Goal: Information Seeking & Learning: Learn about a topic

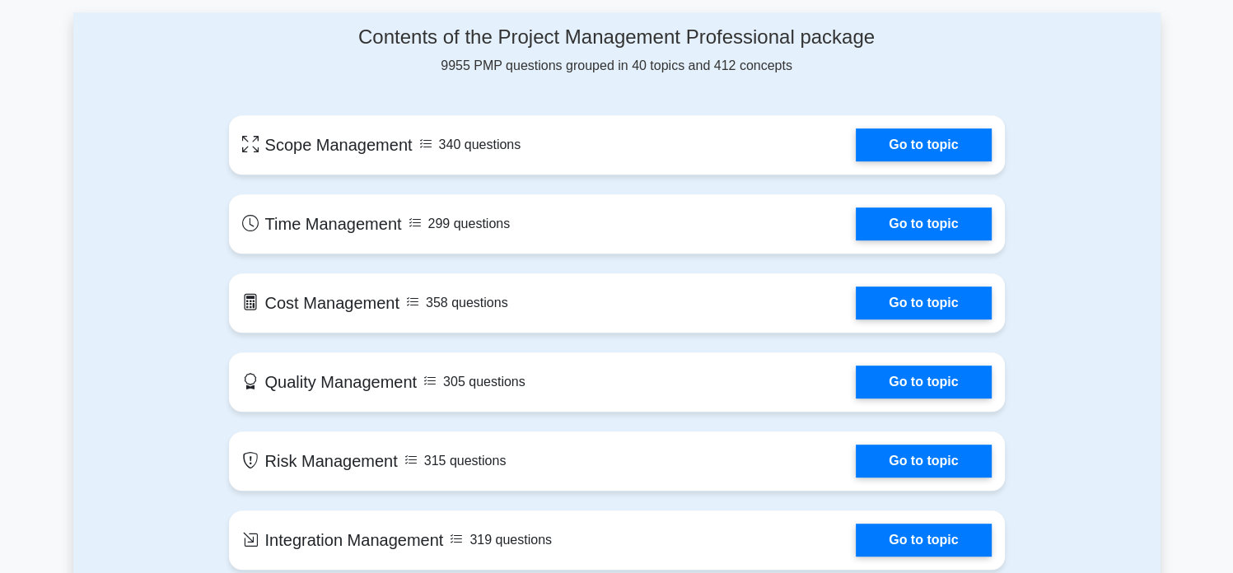
scroll to position [741, 0]
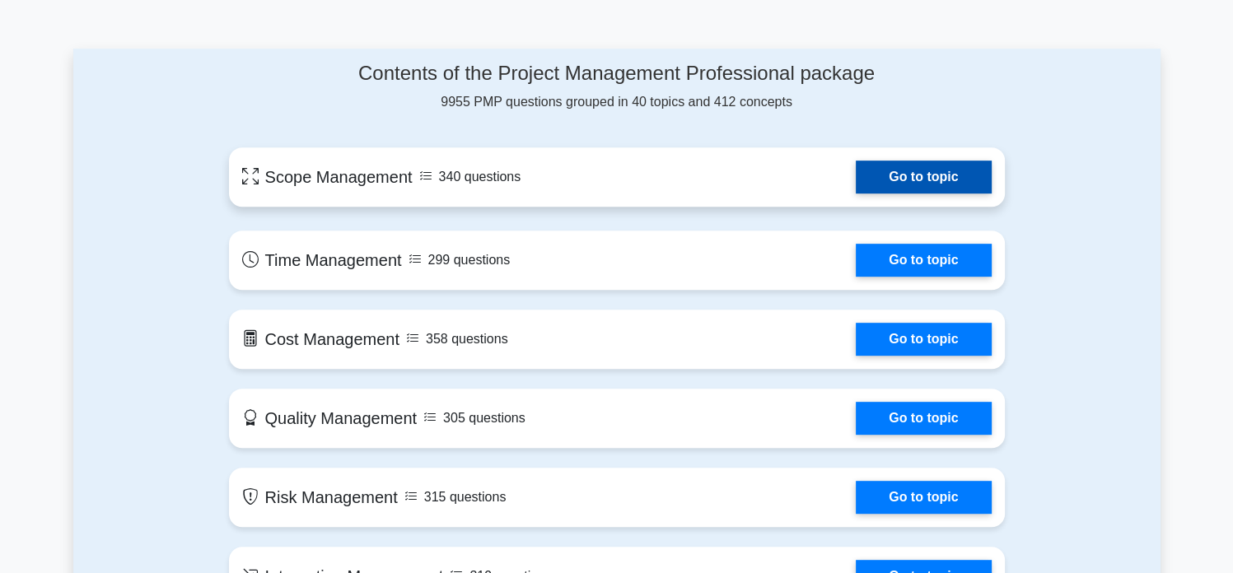
click at [932, 175] on link "Go to topic" at bounding box center [923, 177] width 135 height 33
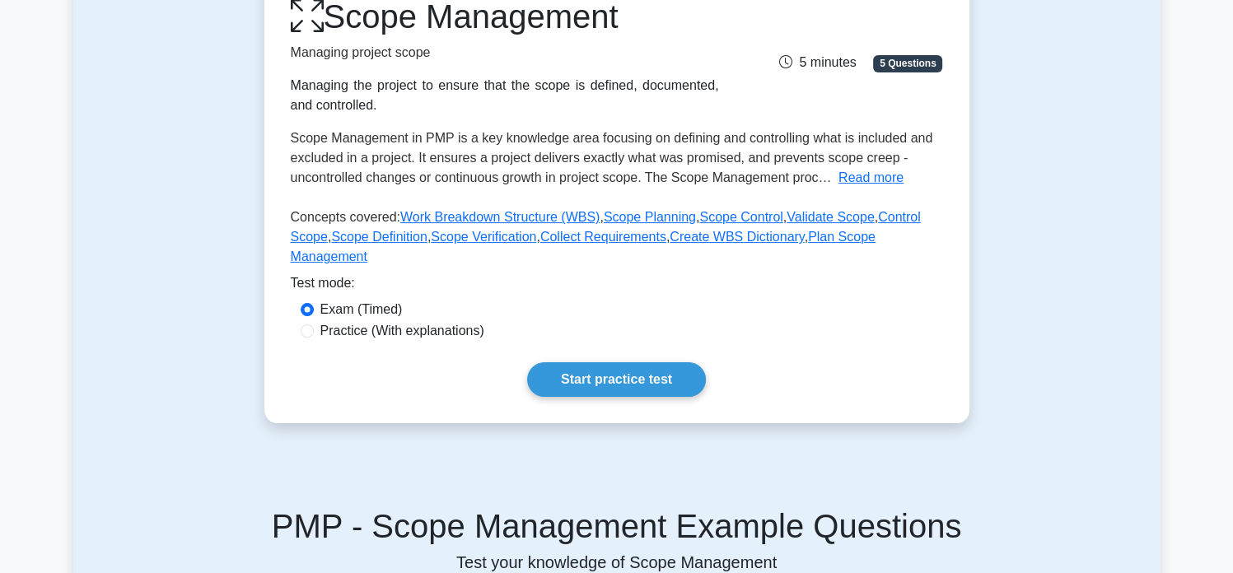
scroll to position [247, 0]
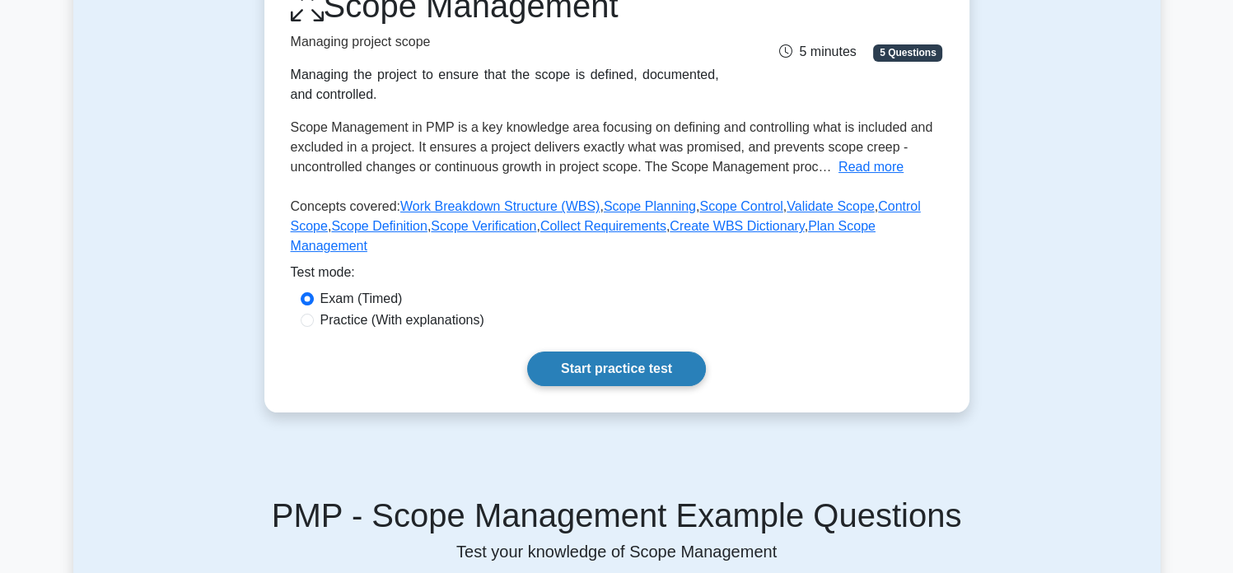
click at [577, 354] on link "Start practice test" at bounding box center [616, 369] width 179 height 35
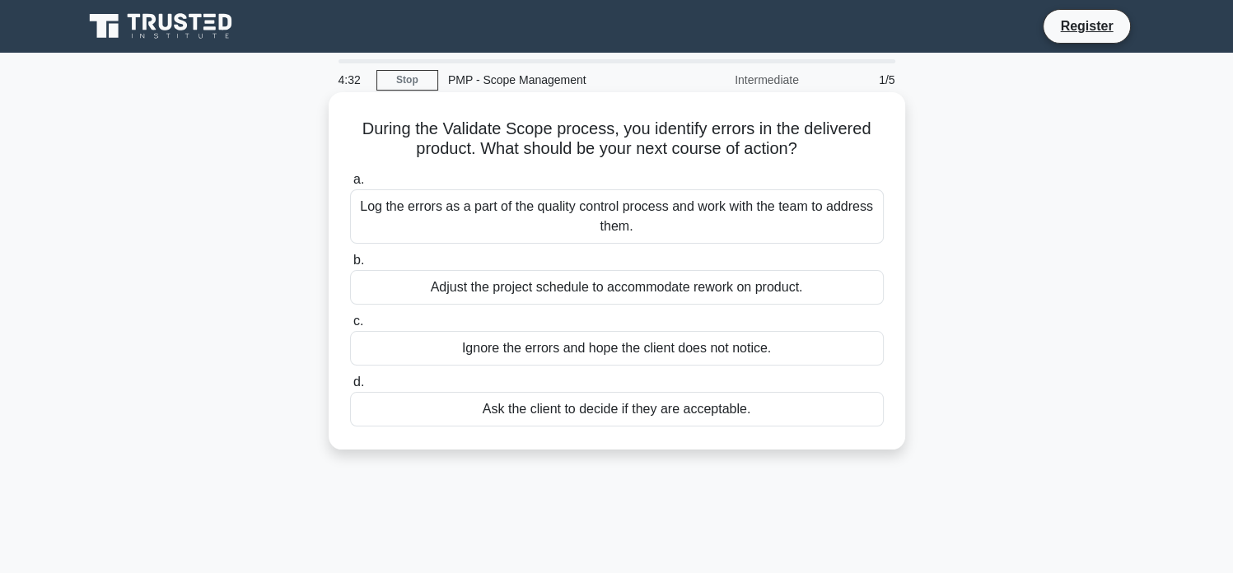
click at [408, 213] on div "Log the errors as a part of the quality control process and work with the team …" at bounding box center [617, 216] width 534 height 54
click at [350, 185] on input "a. Log the errors as a part of the quality control process and work with the te…" at bounding box center [350, 180] width 0 height 11
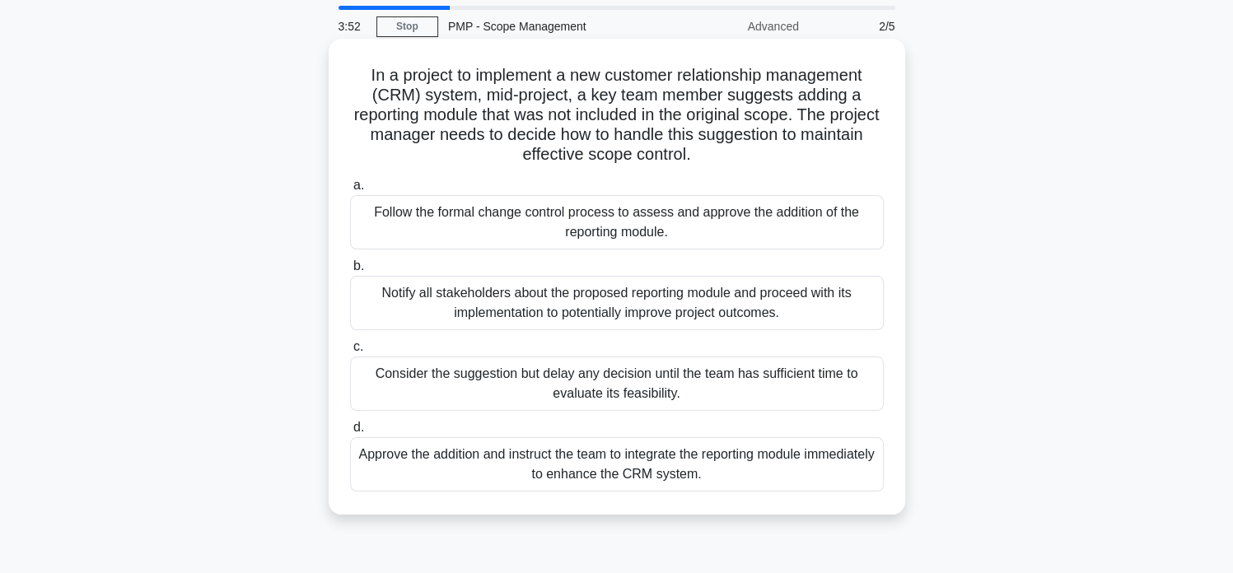
scroll to position [82, 0]
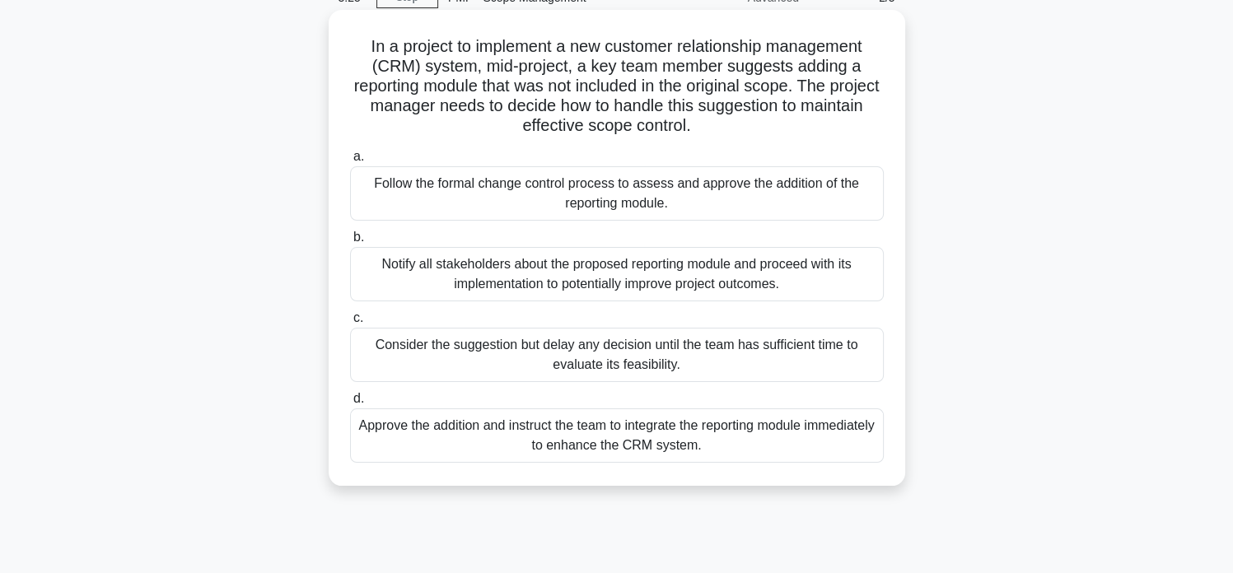
click at [464, 208] on div "Follow the formal change control process to assess and approve the addition of …" at bounding box center [617, 193] width 534 height 54
click at [350, 162] on input "a. Follow the formal change control process to assess and approve the addition …" at bounding box center [350, 157] width 0 height 11
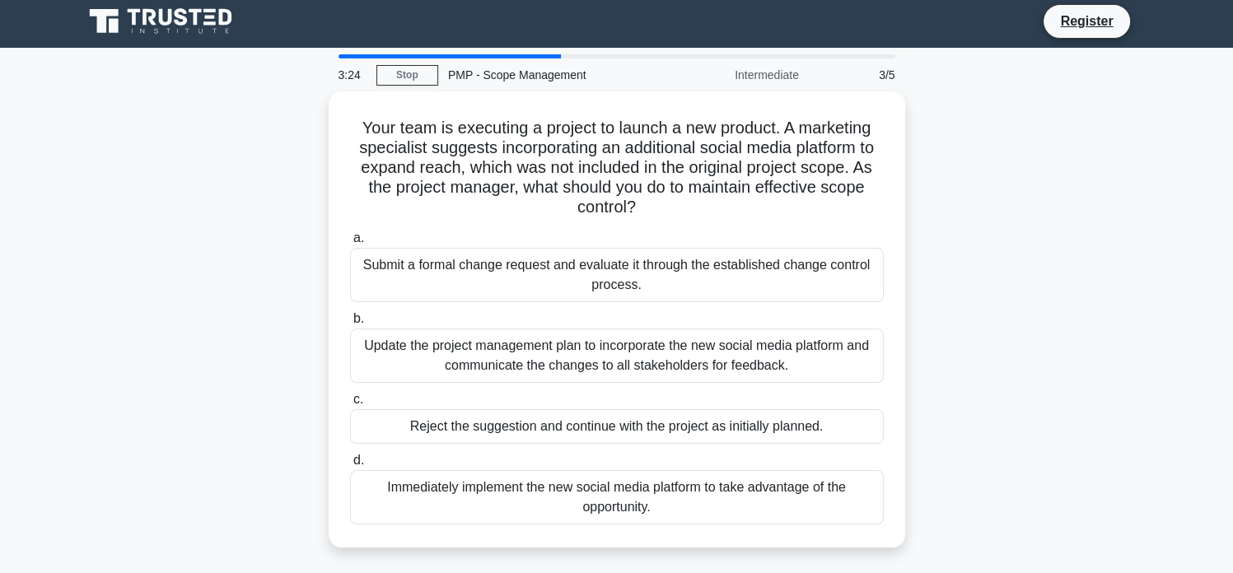
scroll to position [0, 0]
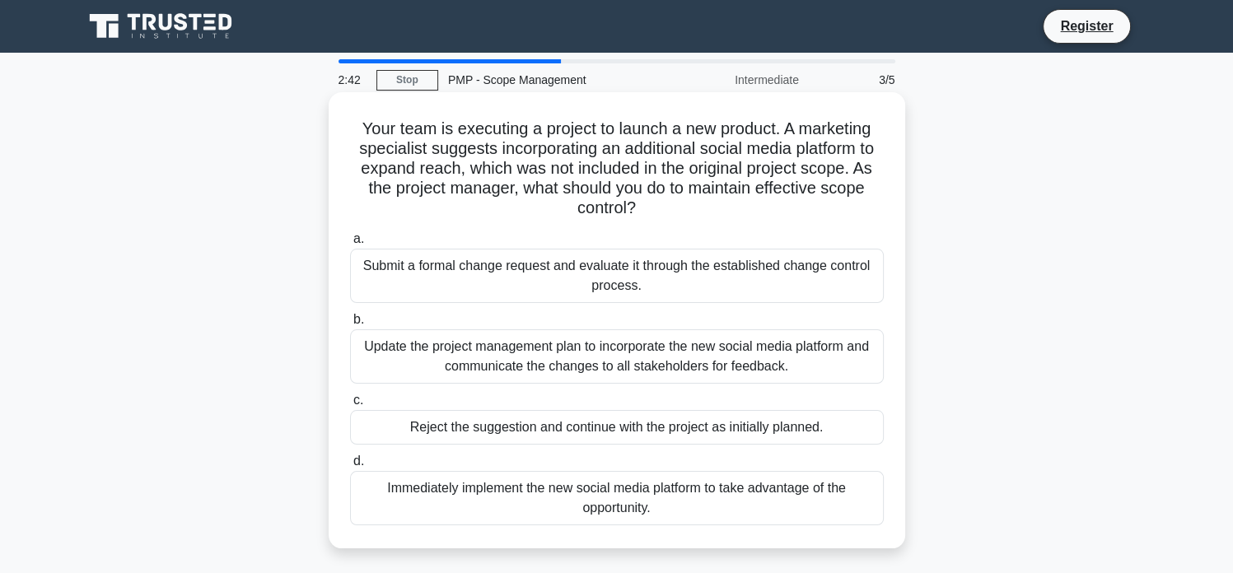
click at [438, 376] on div "Update the project management plan to incorporate the new social media platform…" at bounding box center [617, 356] width 534 height 54
click at [350, 325] on input "b. Update the project management plan to incorporate the new social media platf…" at bounding box center [350, 320] width 0 height 11
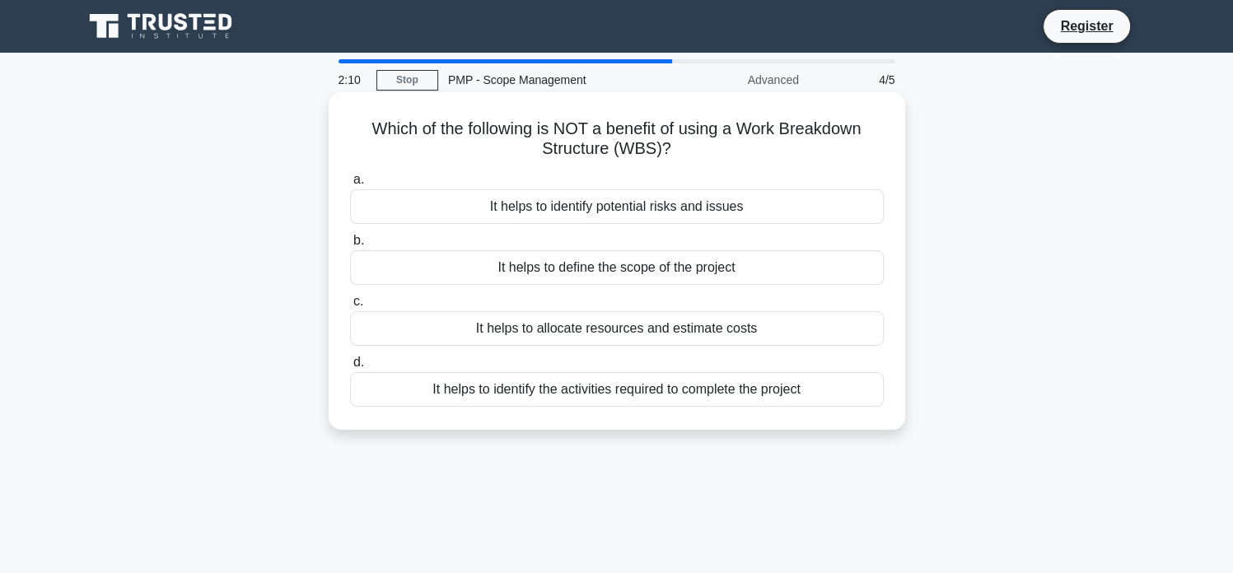
click at [598, 338] on div "It helps to allocate resources and estimate costs" at bounding box center [617, 328] width 534 height 35
click at [350, 307] on input "c. It helps to allocate resources and estimate costs" at bounding box center [350, 301] width 0 height 11
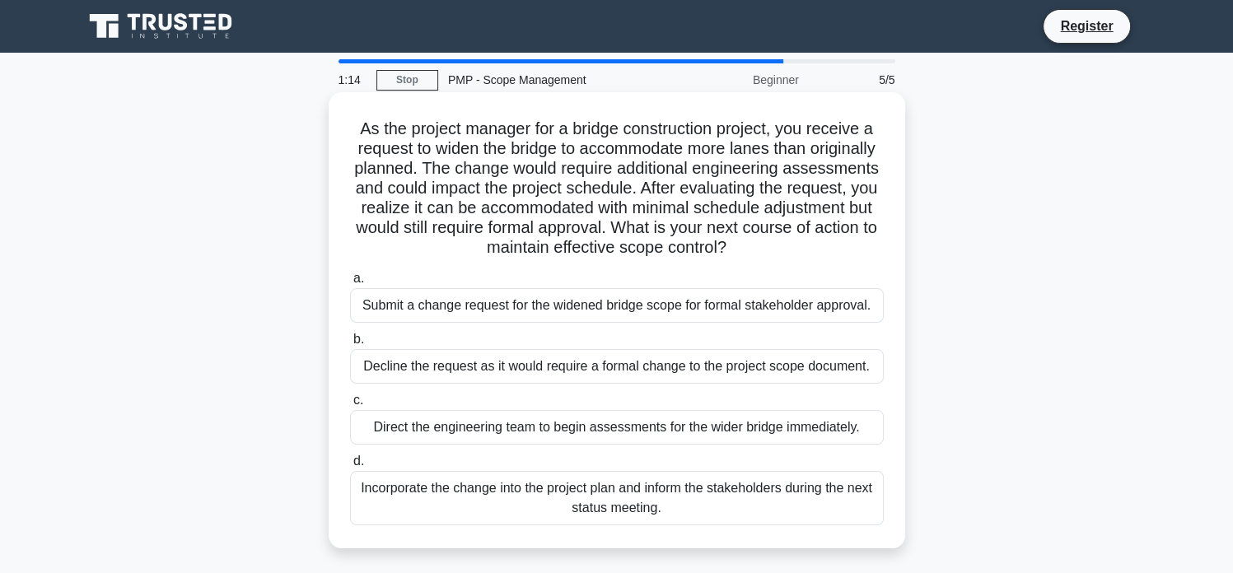
click at [441, 373] on div "Decline the request as it would require a formal change to the project scope do…" at bounding box center [617, 366] width 534 height 35
click at [350, 345] on input "b. Decline the request as it would require a formal change to the project scope…" at bounding box center [350, 339] width 0 height 11
